Goal: Information Seeking & Learning: Find specific fact

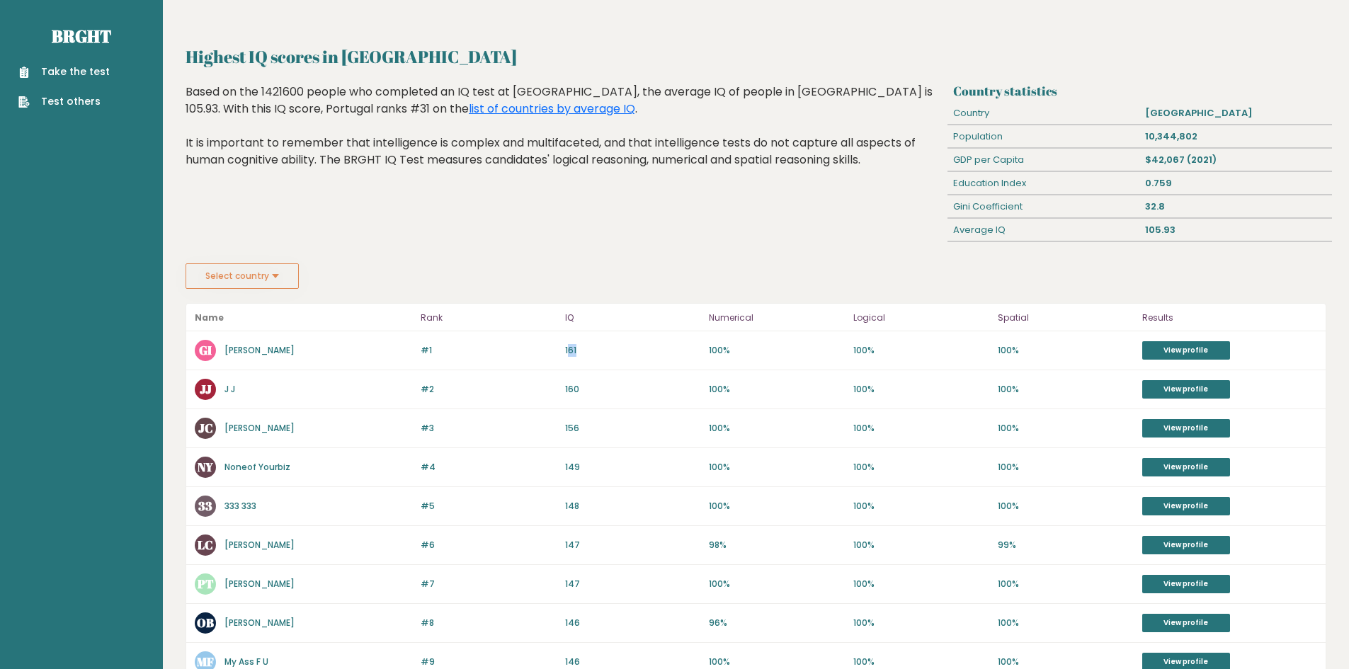
drag, startPoint x: 577, startPoint y: 349, endPoint x: 588, endPoint y: 348, distance: 11.4
click at [585, 348] on p "161" at bounding box center [633, 350] width 136 height 13
click at [589, 348] on p "161" at bounding box center [633, 350] width 136 height 13
drag, startPoint x: 590, startPoint y: 348, endPoint x: 556, endPoint y: 346, distance: 34.7
click at [557, 347] on div "#1 GI [PERSON_NAME] 162 #1 161 100% 100% 100% View profile" at bounding box center [755, 350] width 1139 height 39
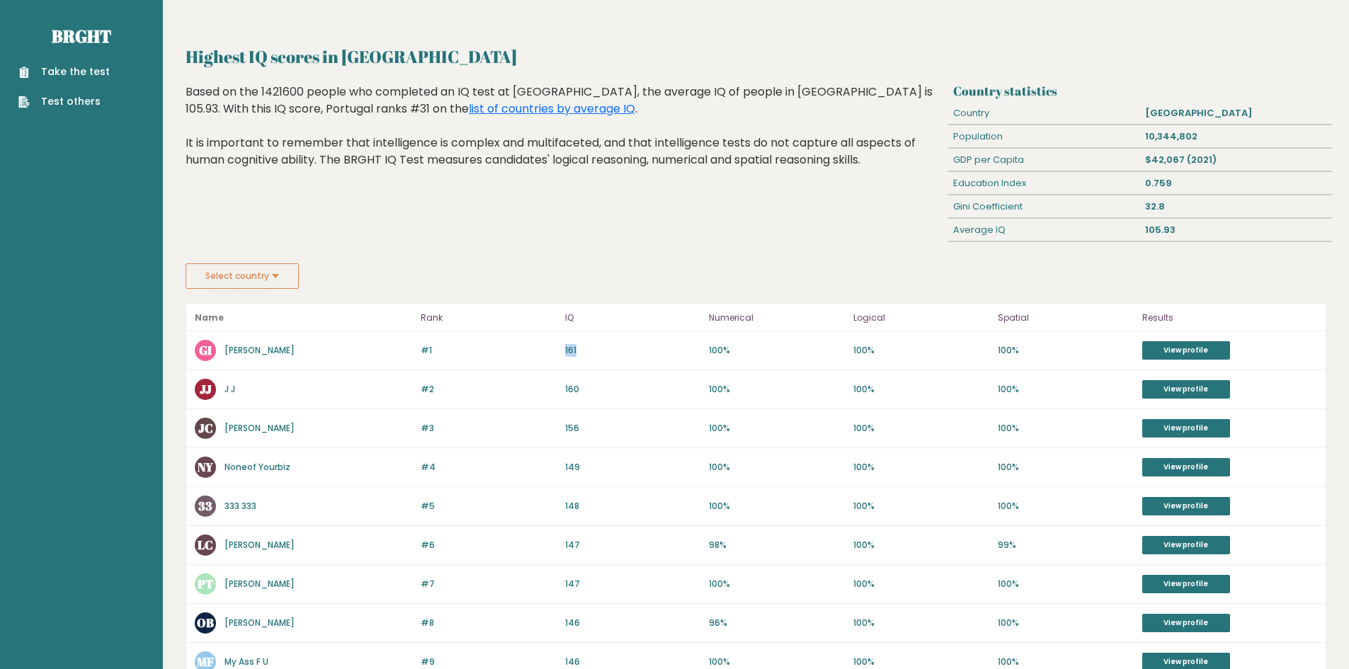
click at [556, 346] on p "#1" at bounding box center [489, 350] width 136 height 13
drag, startPoint x: 587, startPoint y: 388, endPoint x: 575, endPoint y: 390, distance: 12.2
click at [575, 390] on p "160" at bounding box center [633, 389] width 136 height 13
click at [590, 421] on div "#3 [PERSON_NAME] 157 #3 156 100% 100% 100% View profile" at bounding box center [755, 428] width 1139 height 39
drag, startPoint x: 544, startPoint y: 348, endPoint x: 596, endPoint y: 347, distance: 52.4
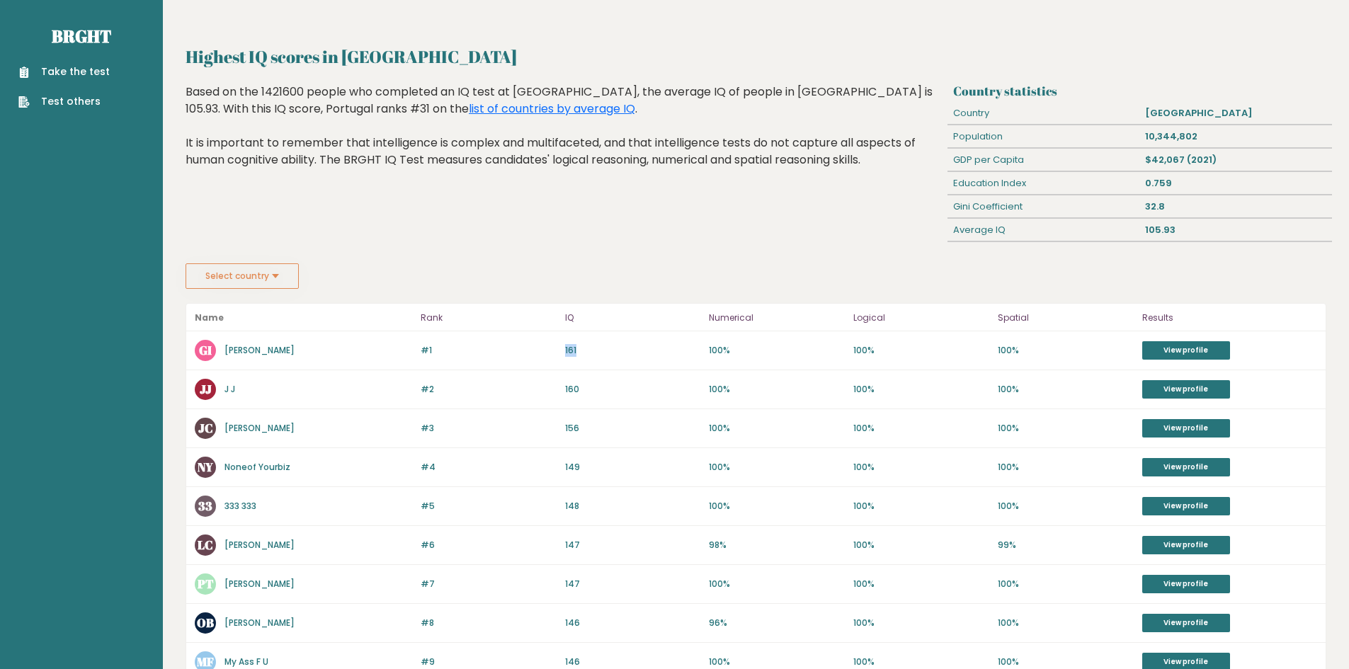
click at [588, 346] on div "#1 GI [PERSON_NAME] 162 #1 161 100% 100% 100% View profile" at bounding box center [755, 350] width 1139 height 39
click at [598, 348] on p "161" at bounding box center [633, 350] width 136 height 13
drag, startPoint x: 557, startPoint y: 387, endPoint x: 593, endPoint y: 387, distance: 35.4
click at [589, 387] on div "#2 JJ J J 160 #2 160 100% 100% 100% View profile" at bounding box center [755, 389] width 1139 height 39
click at [593, 387] on p "160" at bounding box center [633, 389] width 136 height 13
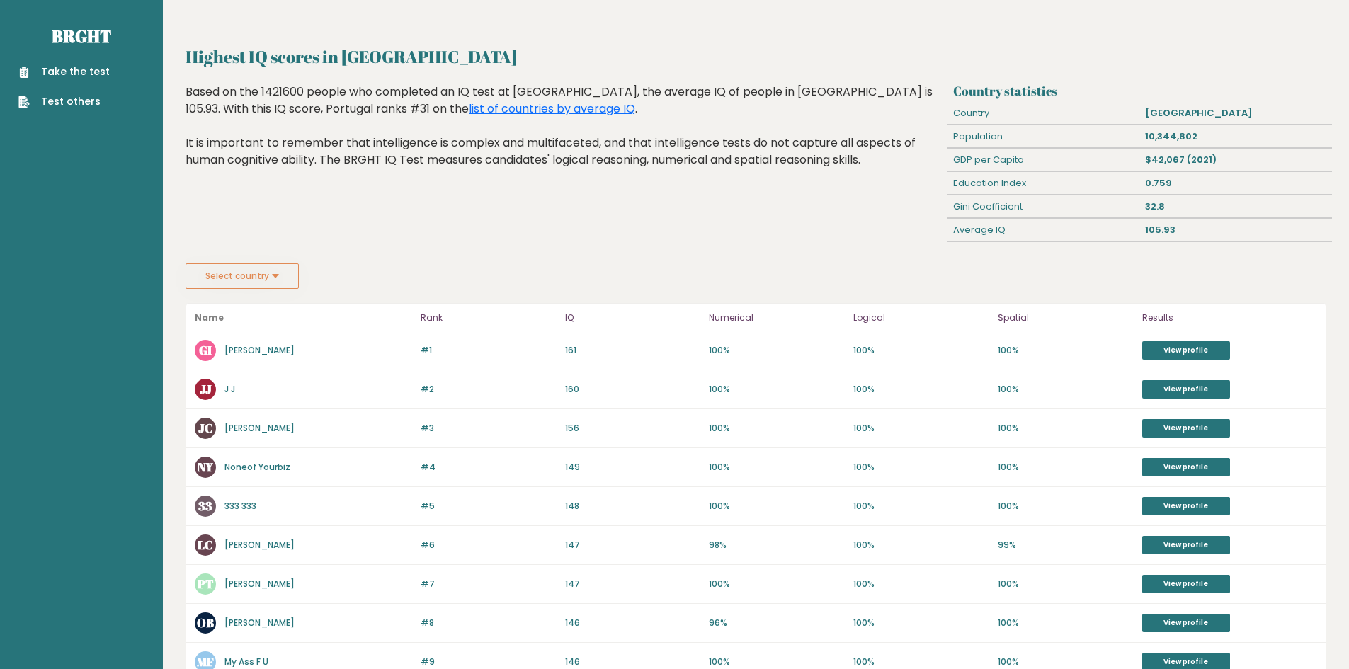
scroll to position [354, 0]
